Goal: Go to known website: Access a specific website the user already knows

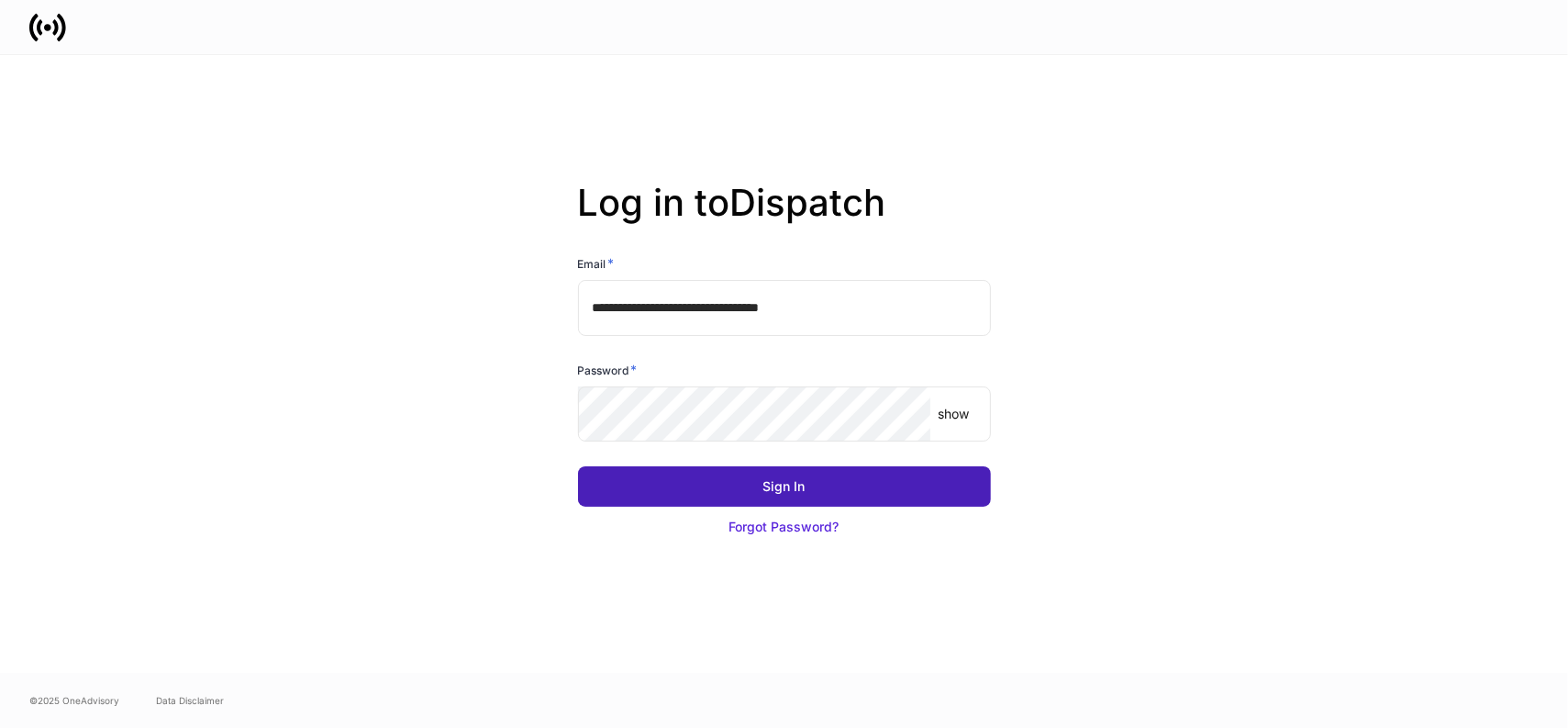
click at [783, 485] on div "Sign In" at bounding box center [784, 486] width 42 height 19
